Goal: Task Accomplishment & Management: Manage account settings

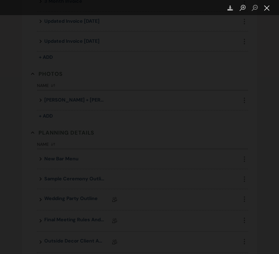
click at [266, 8] on button "Close lightbox" at bounding box center [266, 8] width 12 height 11
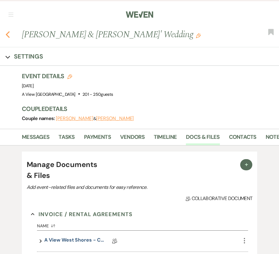
click at [8, 34] on icon "Previous" at bounding box center [7, 34] width 5 height 7
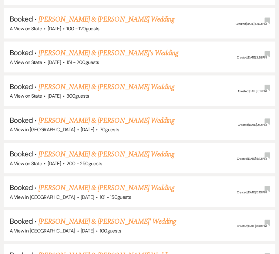
scroll to position [775, 0]
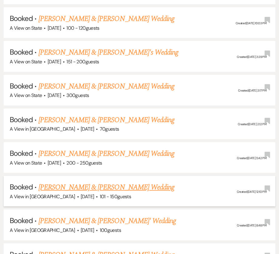
click at [75, 182] on link "[PERSON_NAME] & [PERSON_NAME] Wedding" at bounding box center [106, 187] width 136 height 11
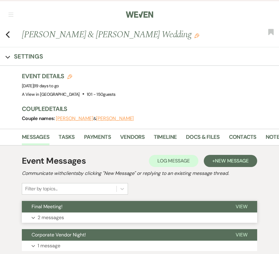
click at [105, 208] on button "Final Meeting!" at bounding box center [124, 207] width 204 height 12
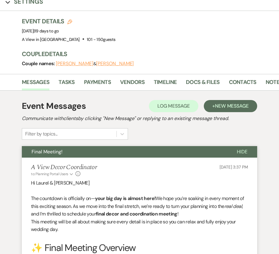
scroll to position [55, 0]
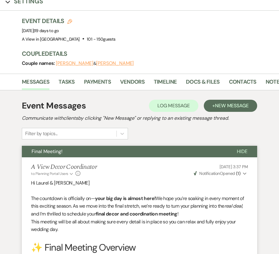
click at [239, 171] on strong "( 1 )" at bounding box center [238, 173] width 5 height 5
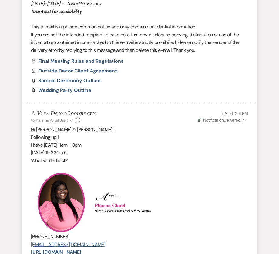
scroll to position [824, 0]
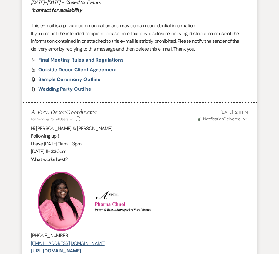
click at [235, 121] on span "Weven Check Notification Delivered" at bounding box center [218, 118] width 43 height 5
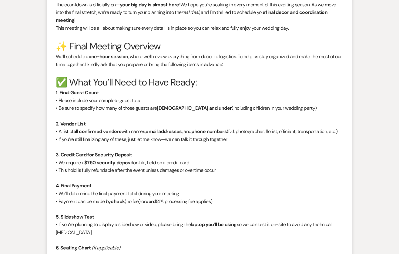
scroll to position [0, 0]
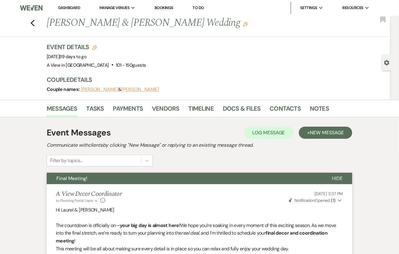
click at [73, 6] on link "Dashboard" at bounding box center [69, 7] width 22 height 5
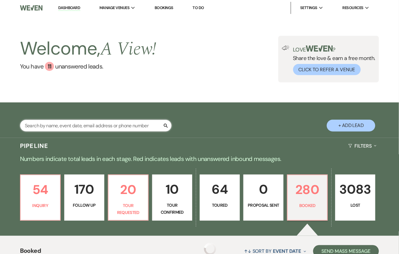
click at [61, 126] on input "text" at bounding box center [95, 126] width 151 height 12
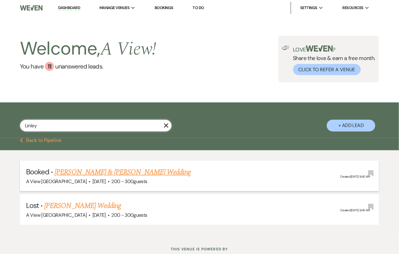
type input "Linley"
click at [93, 171] on link "[PERSON_NAME] & [PERSON_NAME] Wedding" at bounding box center [123, 172] width 136 height 11
click at [155, 170] on link "[PERSON_NAME] & [PERSON_NAME] Wedding" at bounding box center [123, 172] width 136 height 11
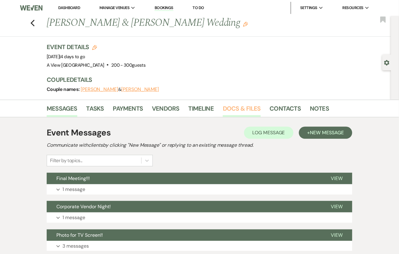
click at [242, 114] on link "Docs & Files" at bounding box center [242, 110] width 38 height 13
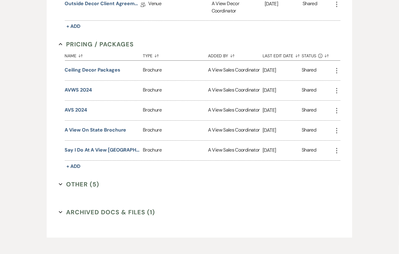
scroll to position [433, 0]
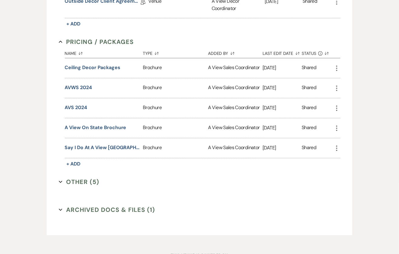
click at [68, 182] on button "Other (5) Expand" at bounding box center [79, 181] width 41 height 9
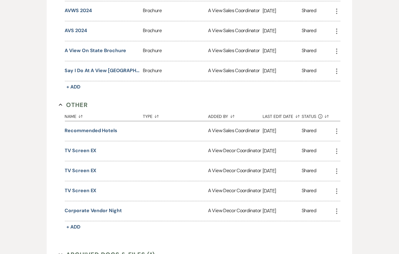
scroll to position [511, 0]
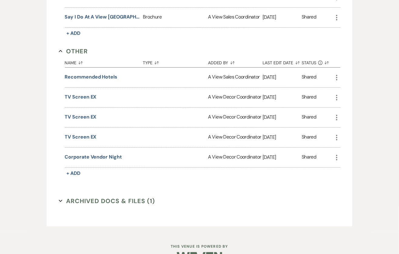
click at [103, 196] on button "Archived Docs & Files (1) Expand" at bounding box center [107, 200] width 96 height 9
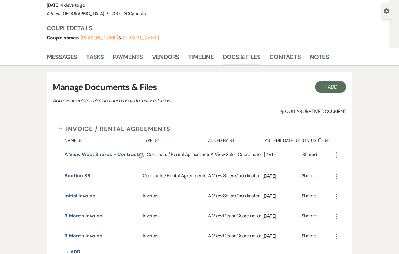
scroll to position [45, 0]
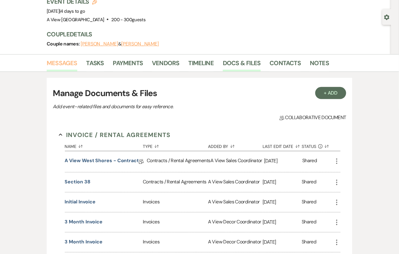
click at [58, 66] on link "Messages" at bounding box center [62, 64] width 31 height 13
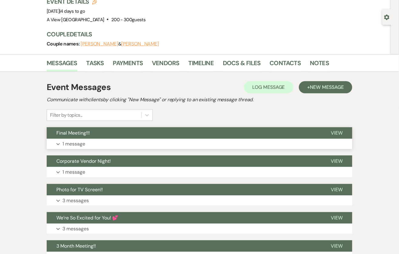
click at [93, 136] on button "Final Meeting!!!" at bounding box center [184, 133] width 274 height 12
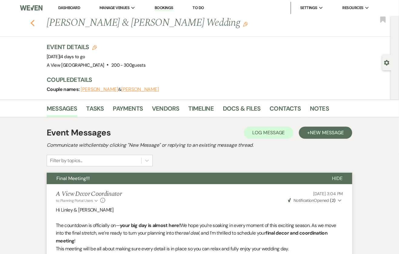
click at [33, 22] on icon "Previous" at bounding box center [32, 22] width 5 height 7
